Goal: Transaction & Acquisition: Purchase product/service

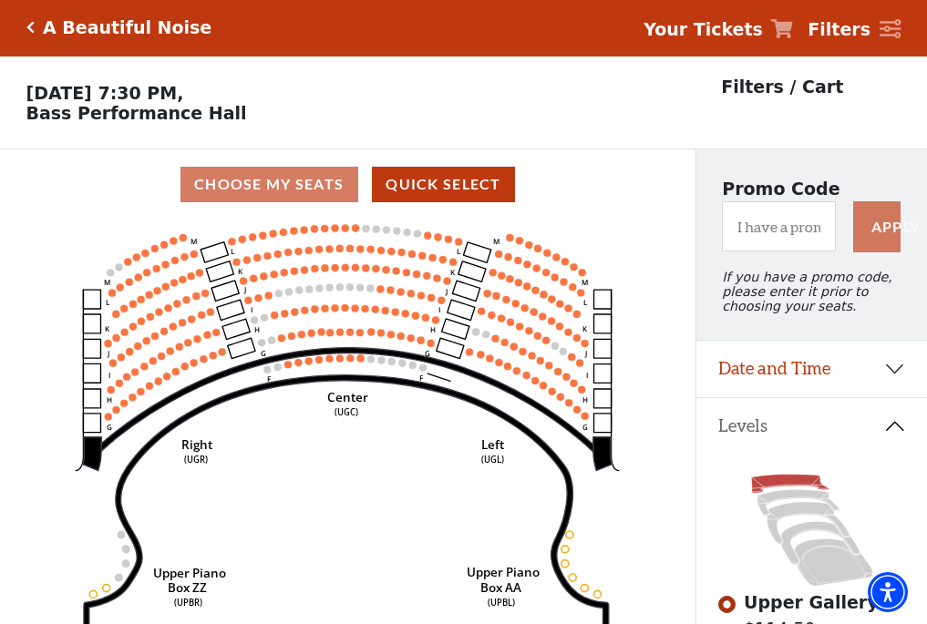
scroll to position [85, 0]
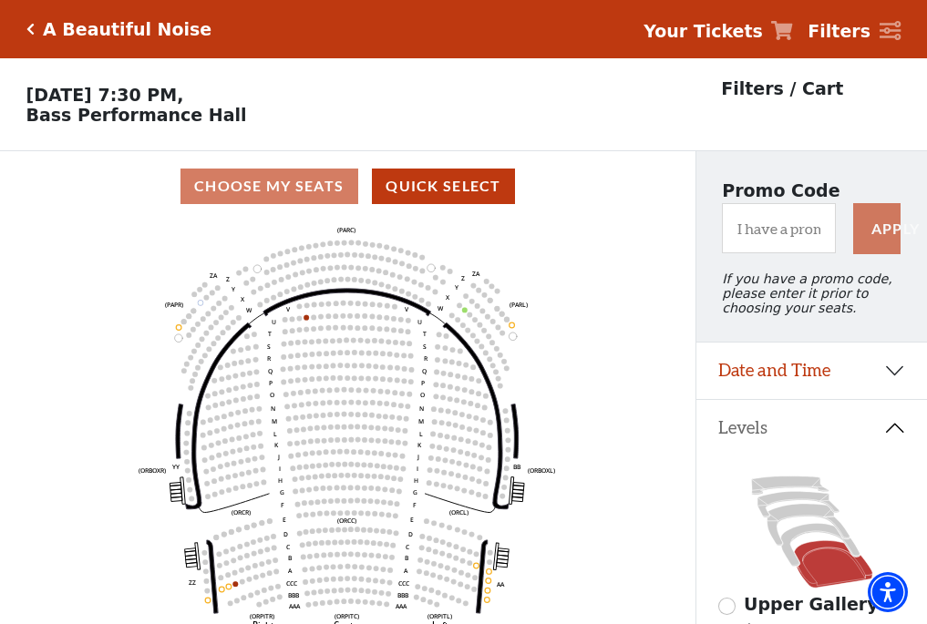
scroll to position [85, 0]
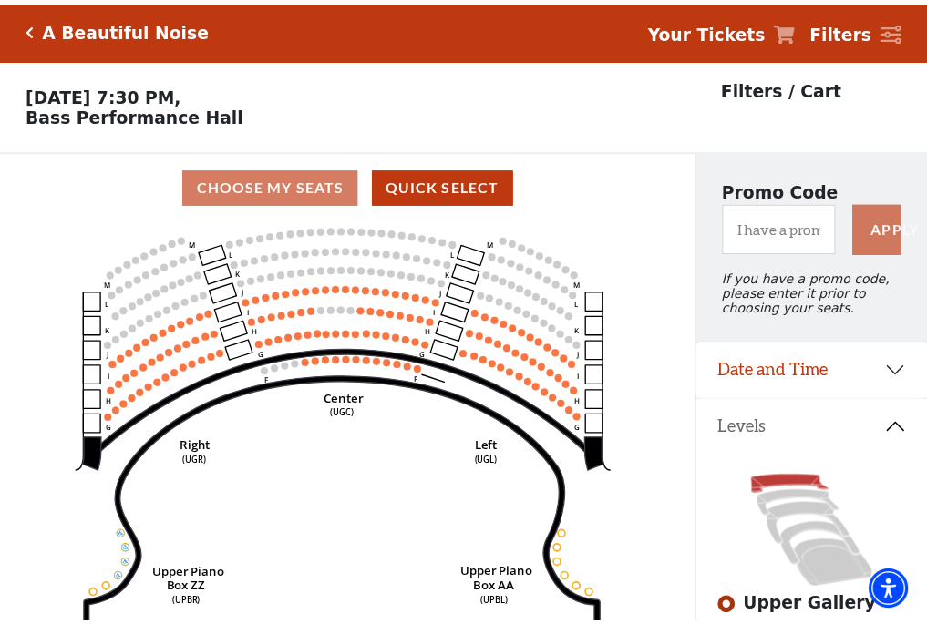
scroll to position [85, 0]
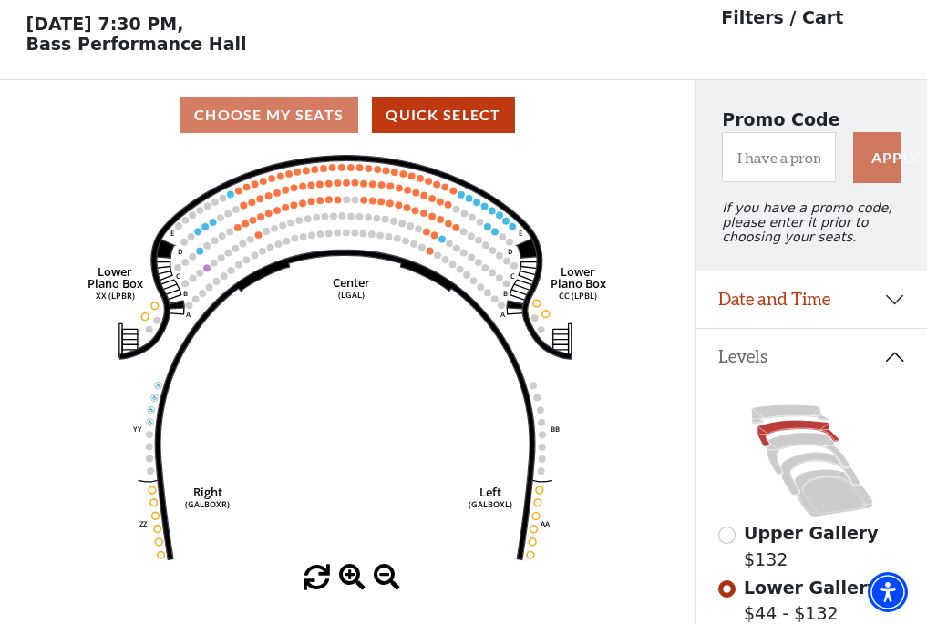
scroll to position [85, 0]
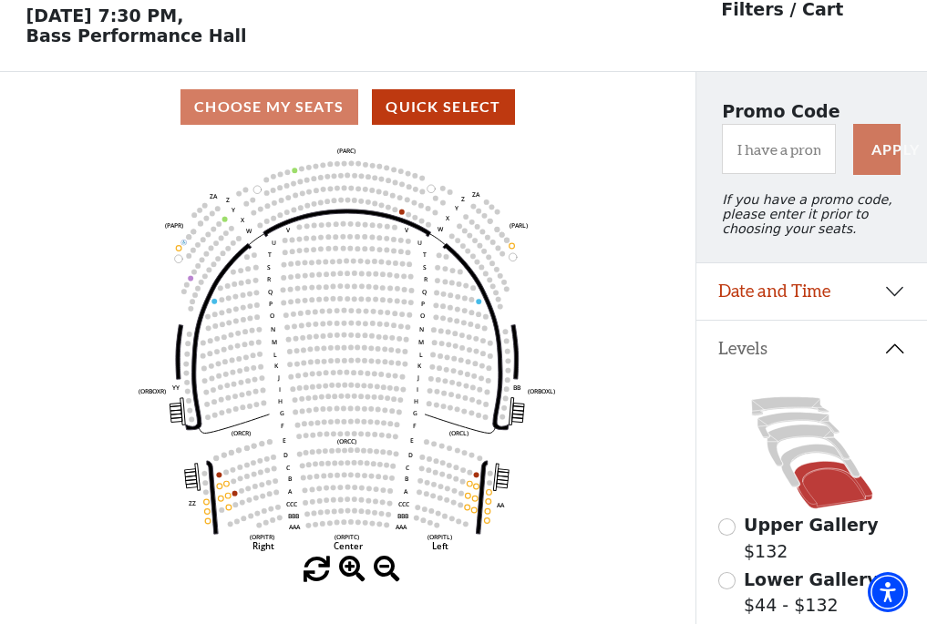
scroll to position [85, 0]
